Goal: Transaction & Acquisition: Download file/media

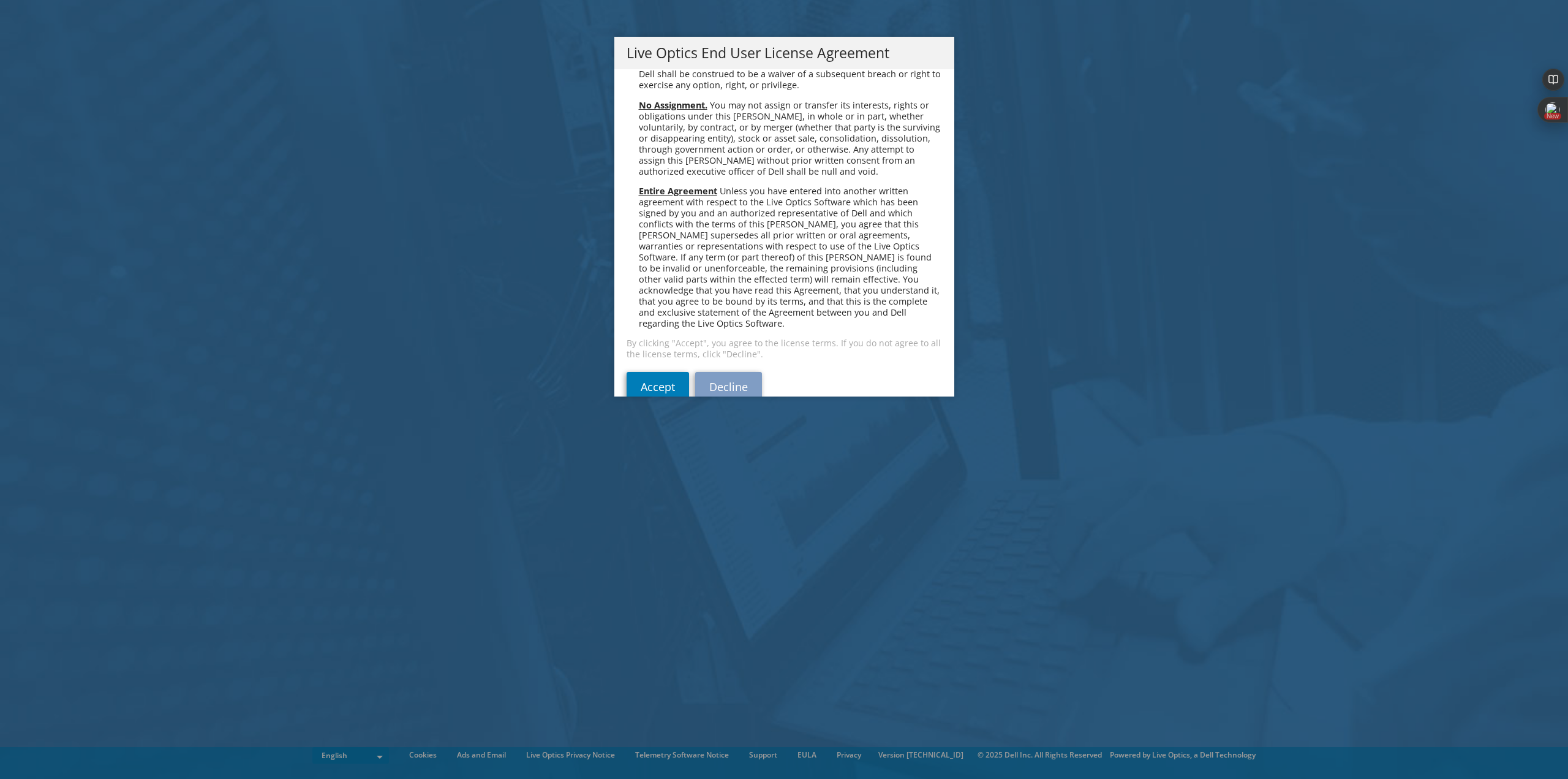
scroll to position [4634, 0]
click at [650, 368] on link "Accept" at bounding box center [658, 383] width 63 height 29
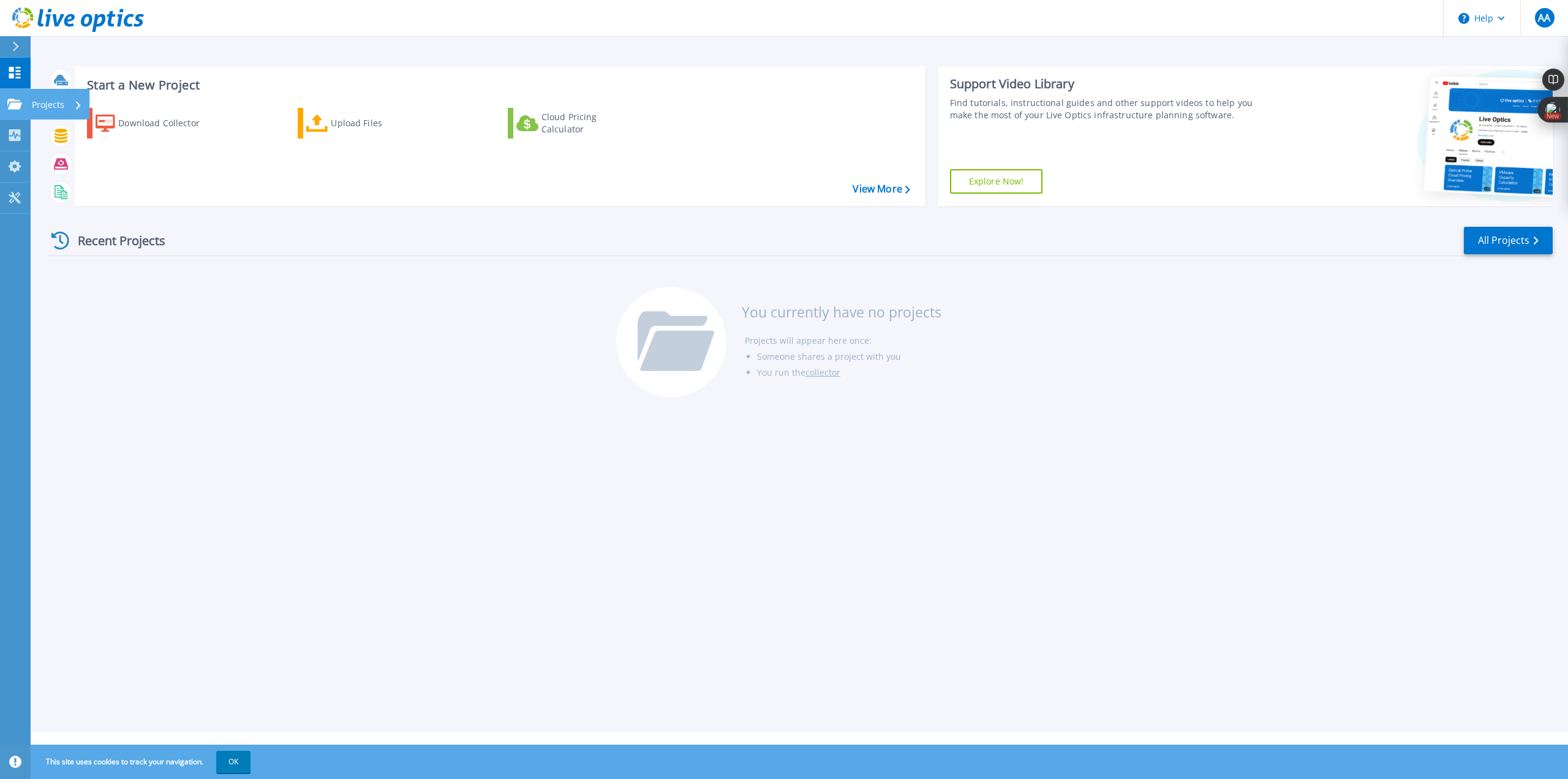
click at [13, 110] on link "Projects Projects" at bounding box center [15, 104] width 31 height 31
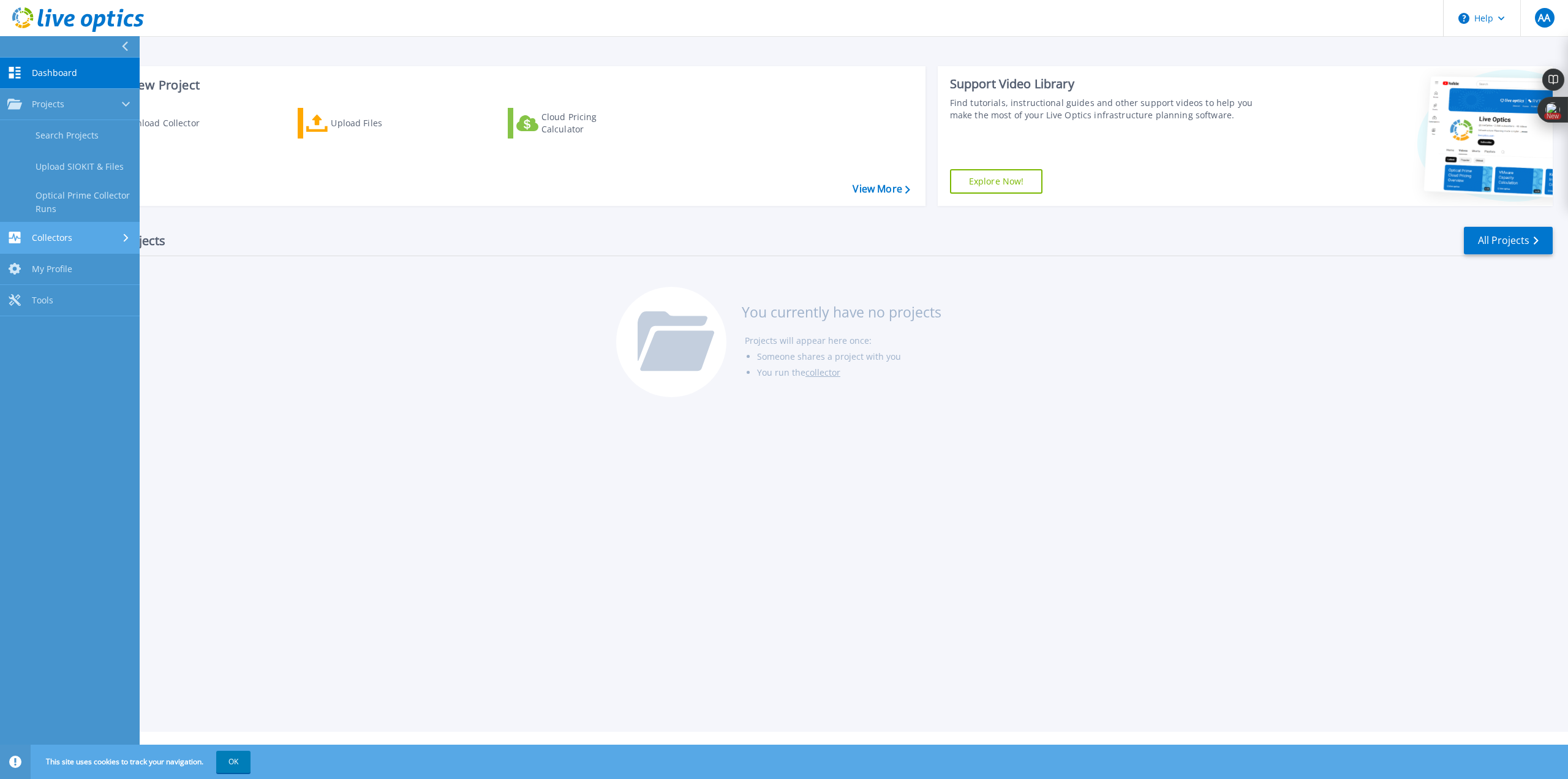
click at [52, 238] on span "Collectors" at bounding box center [52, 237] width 40 height 11
click at [68, 70] on span "Dashboard" at bounding box center [54, 72] width 45 height 11
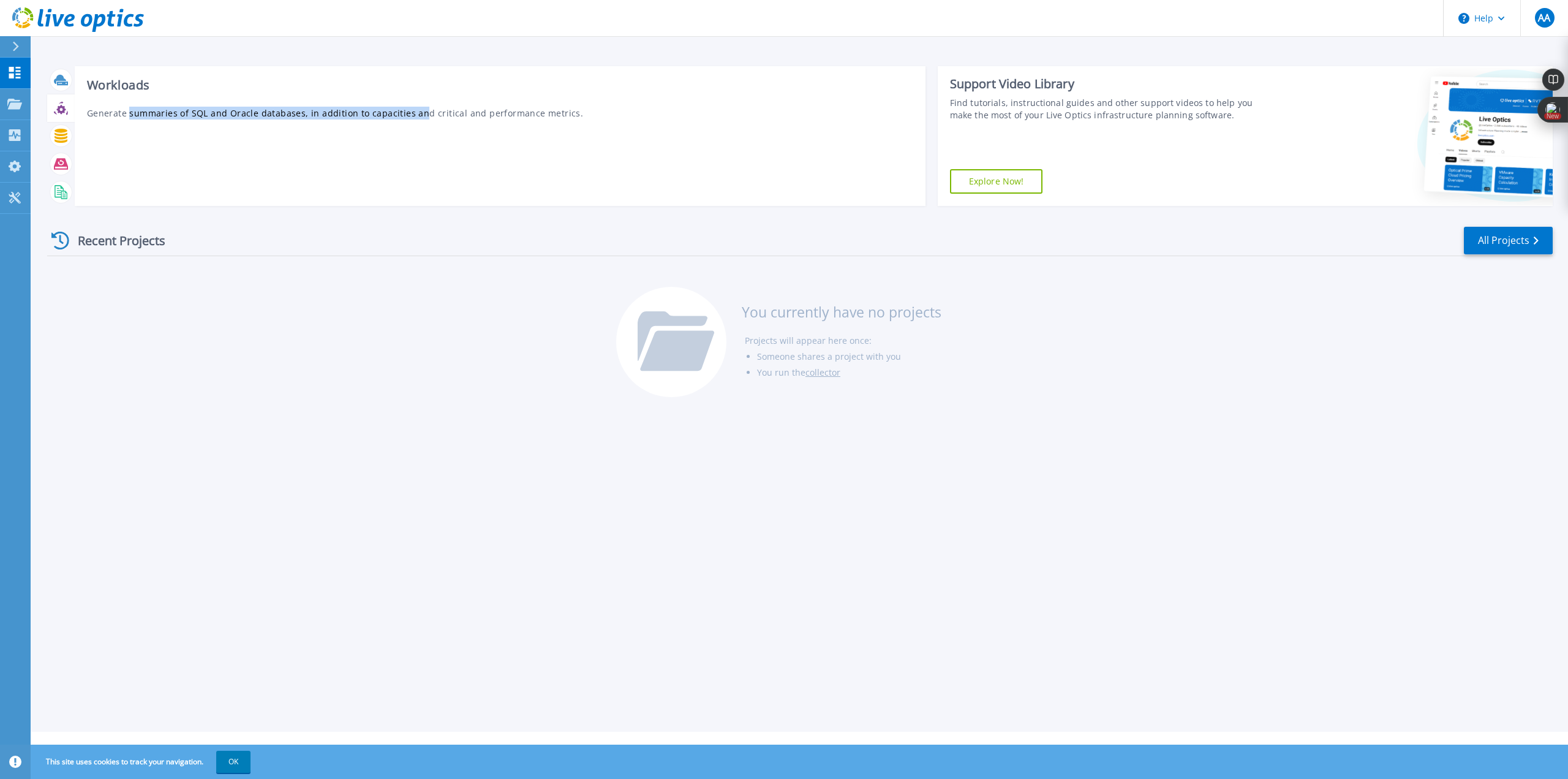
drag, startPoint x: 130, startPoint y: 107, endPoint x: 438, endPoint y: 109, distance: 308.0
click at [438, 109] on p "Generate summaries of SQL and Oracle databases, in addition to capacities and c…" at bounding box center [500, 113] width 826 height 13
click at [477, 109] on p "Generate summaries of SQL and Oracle databases, in addition to capacities and c…" at bounding box center [500, 113] width 826 height 13
click at [477, 110] on p "Generate summaries of SQL and Oracle databases, in addition to capacities and c…" at bounding box center [500, 113] width 826 height 13
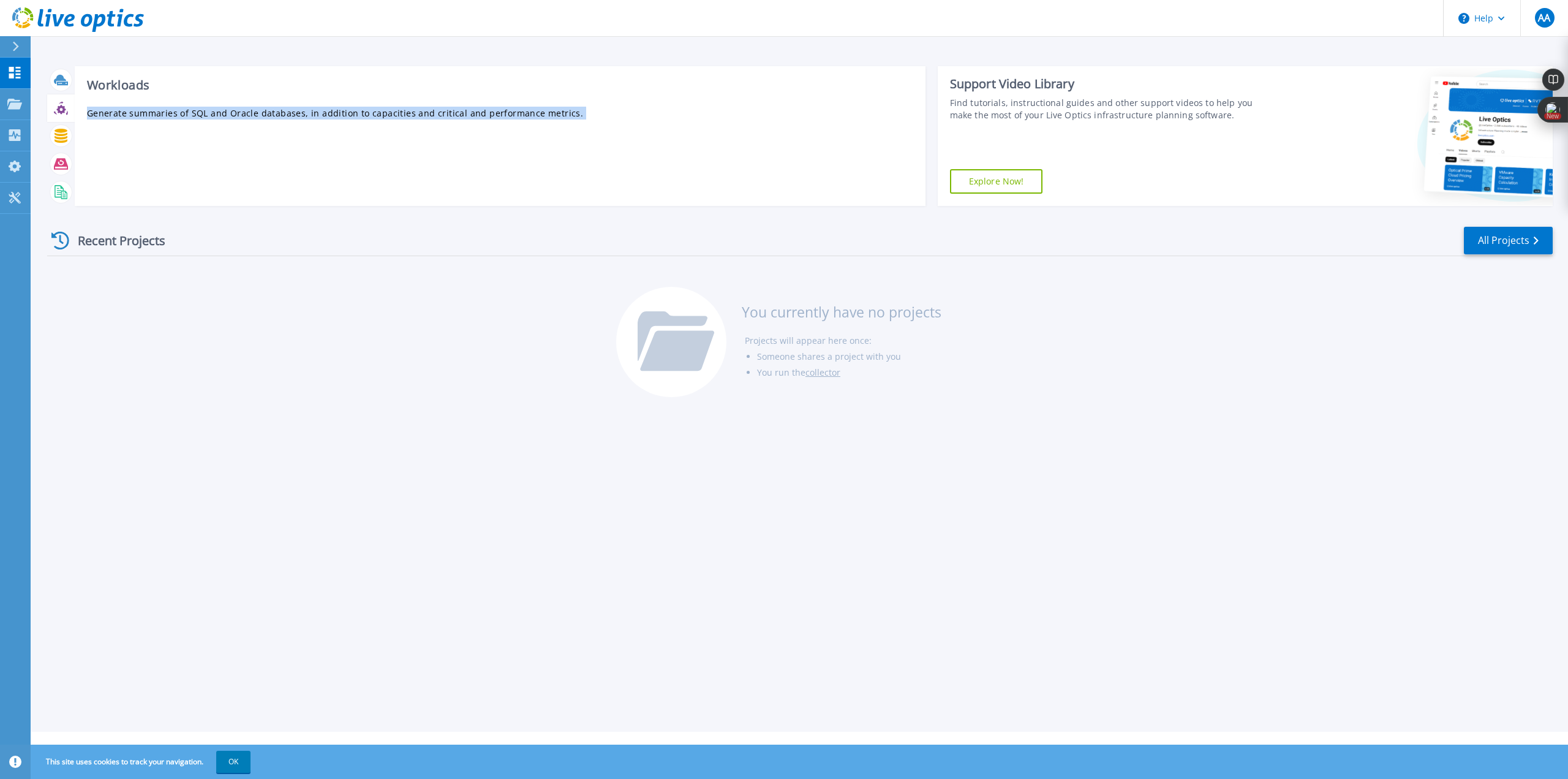
drag, startPoint x: 390, startPoint y: 114, endPoint x: 369, endPoint y: 117, distance: 21.2
click at [390, 114] on p "Generate summaries of SQL and Oracle databases, in addition to capacities and c…" at bounding box center [500, 113] width 826 height 13
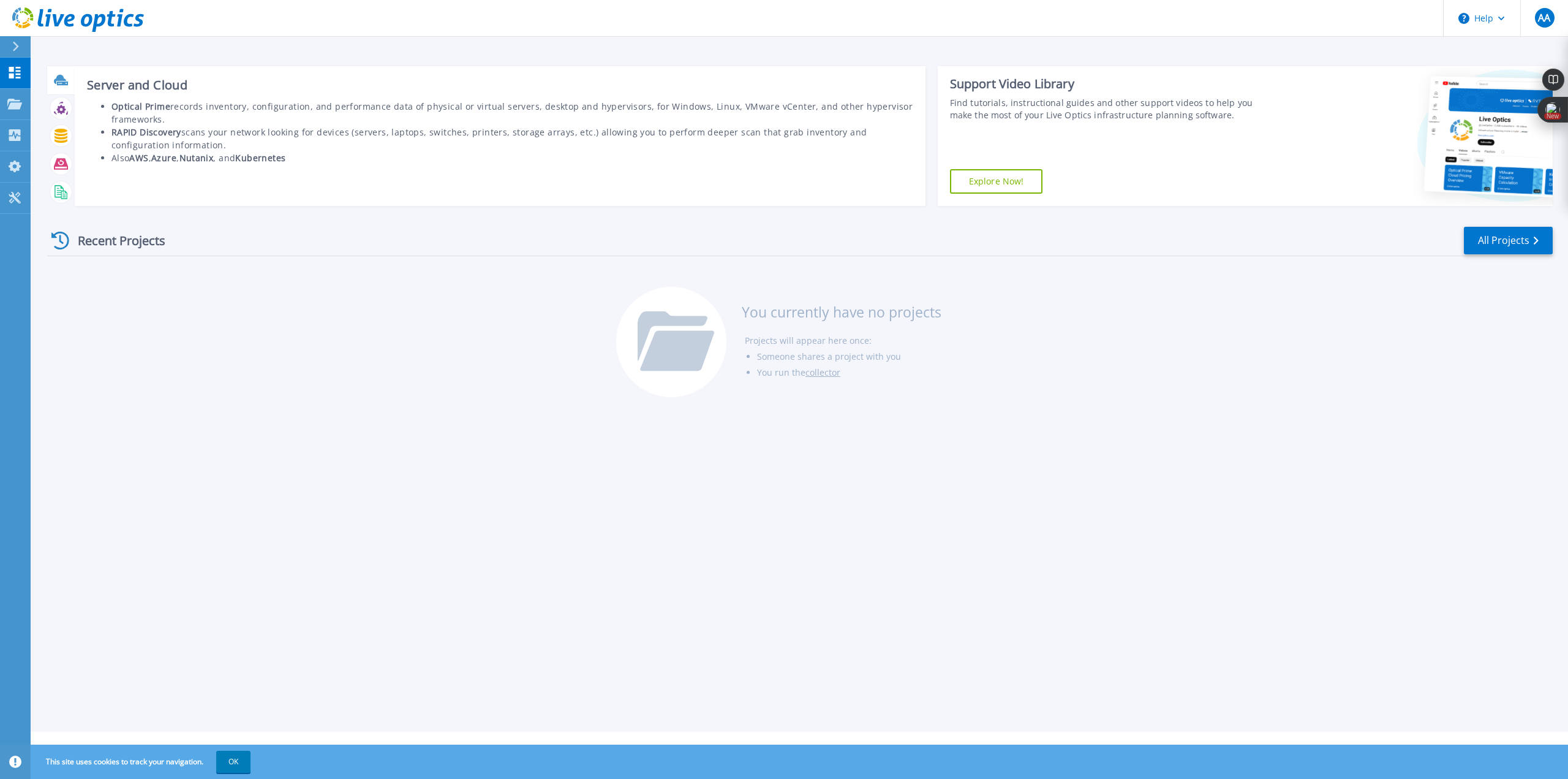
click at [55, 75] on icon at bounding box center [61, 80] width 14 height 14
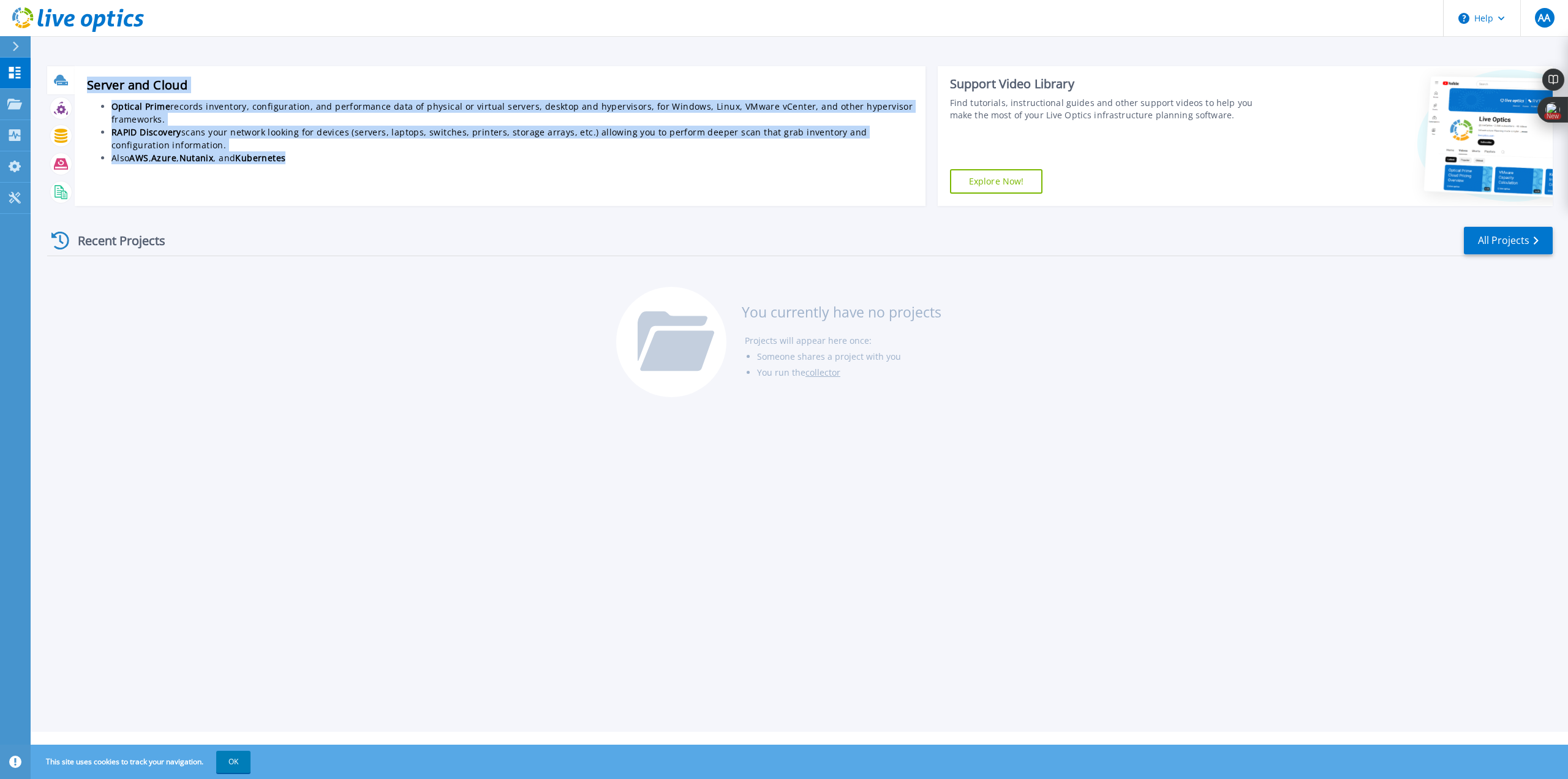
drag, startPoint x: 88, startPoint y: 87, endPoint x: 294, endPoint y: 157, distance: 217.6
click at [294, 157] on div "Server and Cloud Optical Prime records inventory, configuration, and performanc…" at bounding box center [500, 136] width 851 height 140
click at [294, 158] on li "Also AWS , Azure , Nutanix , and Kubernetes" at bounding box center [512, 158] width 802 height 13
click at [298, 157] on li "Also AWS , Azure , Nutanix , and Kubernetes" at bounding box center [512, 158] width 802 height 13
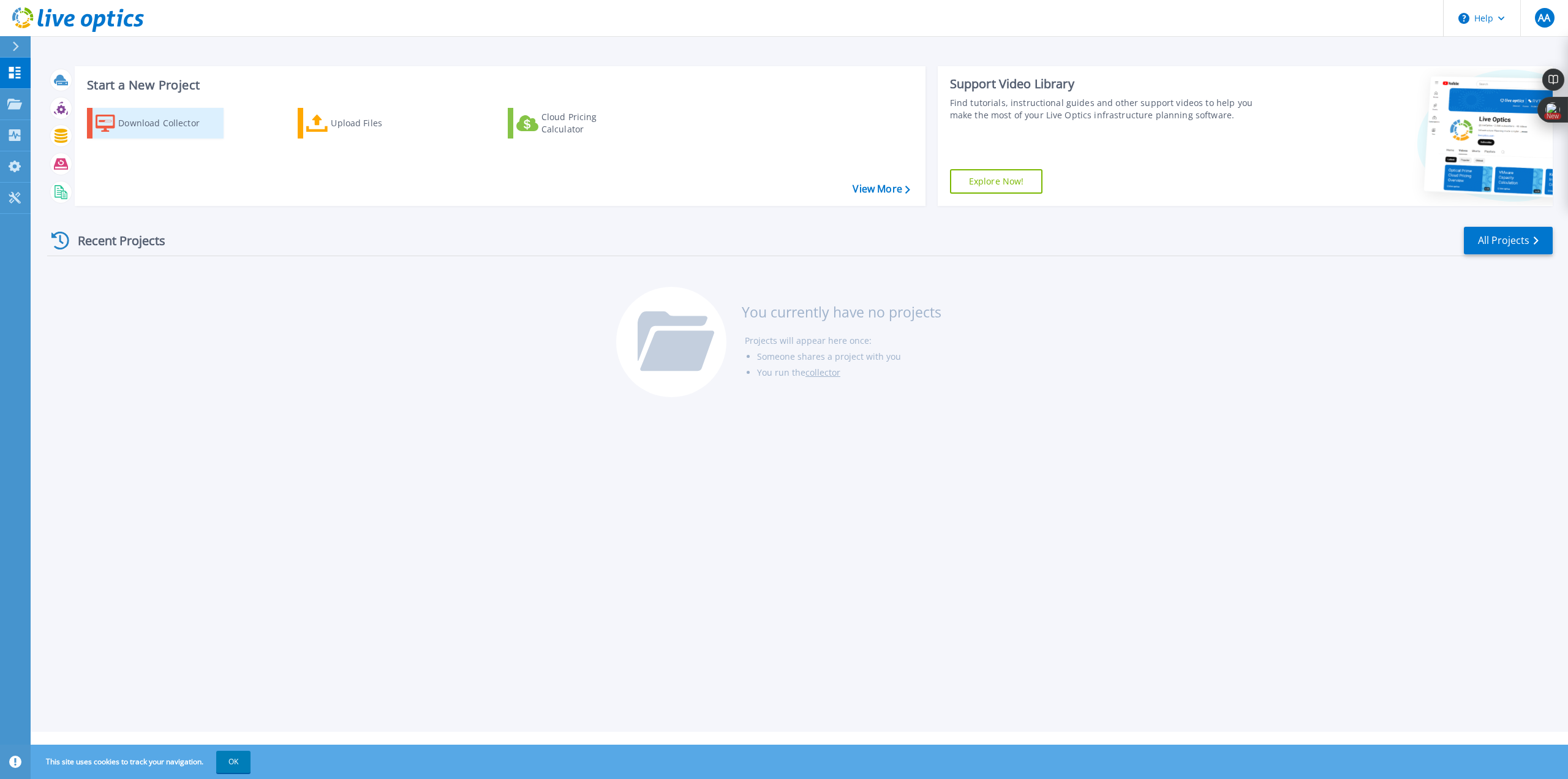
click at [201, 126] on div "Download Collector" at bounding box center [167, 123] width 98 height 24
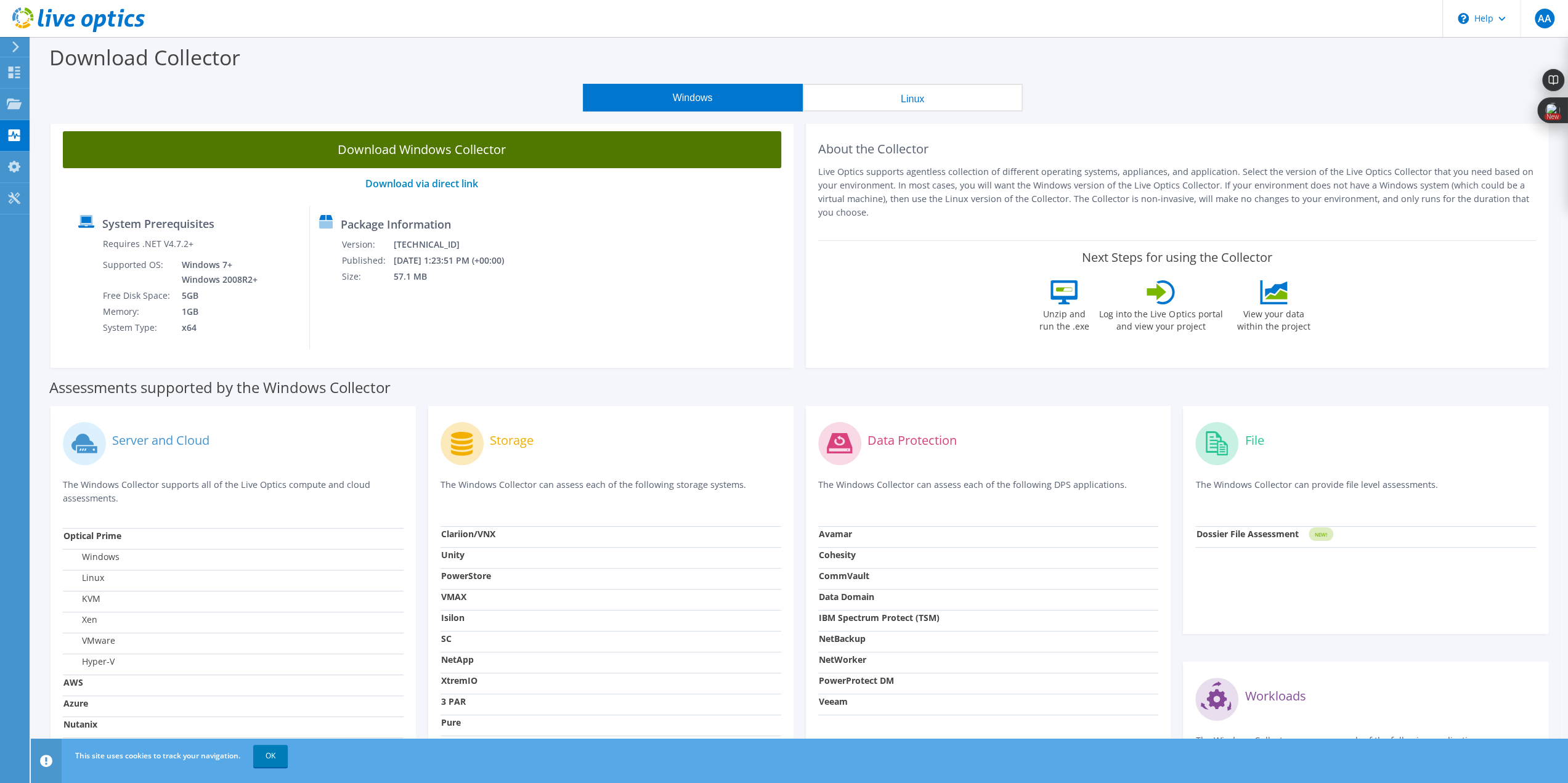
click at [485, 152] on link "Download Windows Collector" at bounding box center [422, 150] width 718 height 37
